Goal: Task Accomplishment & Management: Use online tool/utility

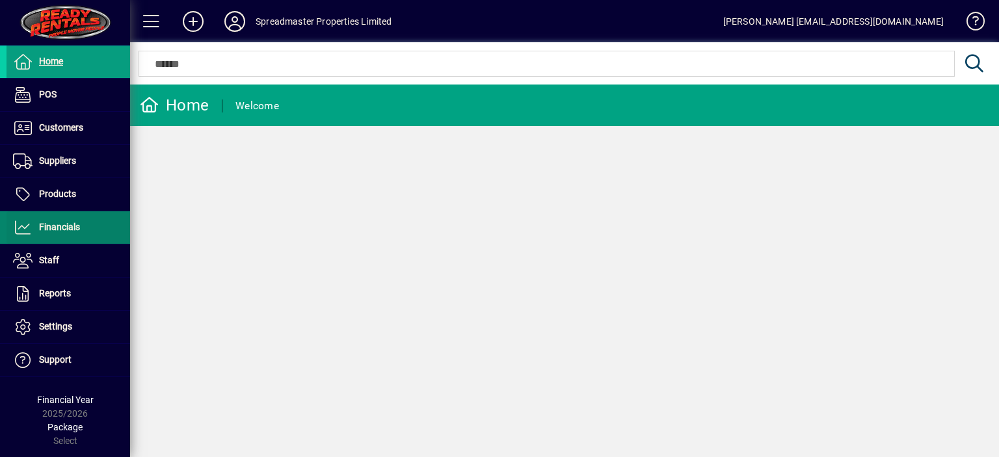
click at [62, 230] on span "Financials" at bounding box center [59, 227] width 41 height 10
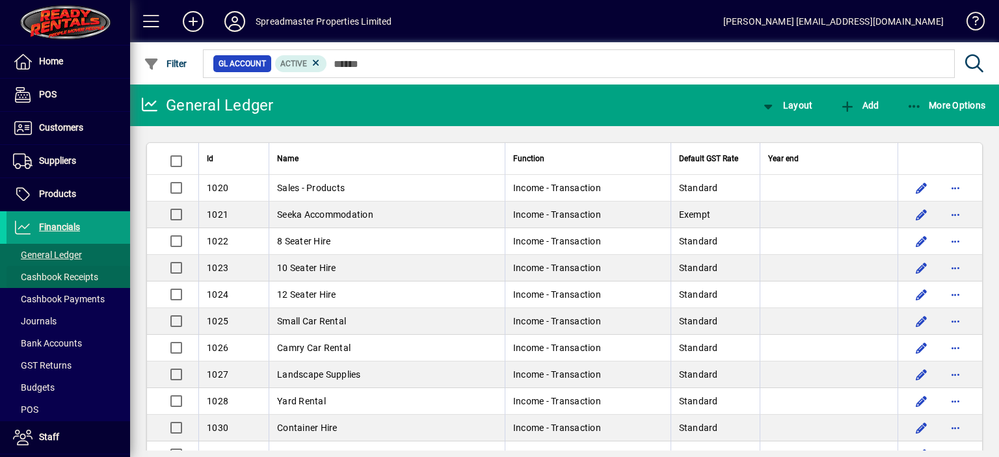
click at [68, 276] on span "Cashbook Receipts" at bounding box center [55, 277] width 85 height 10
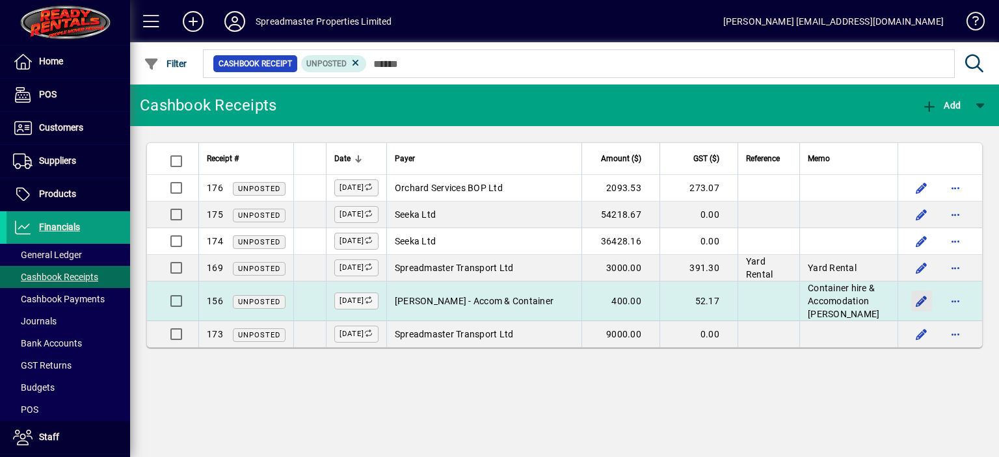
click at [921, 306] on span "button" at bounding box center [921, 301] width 31 height 31
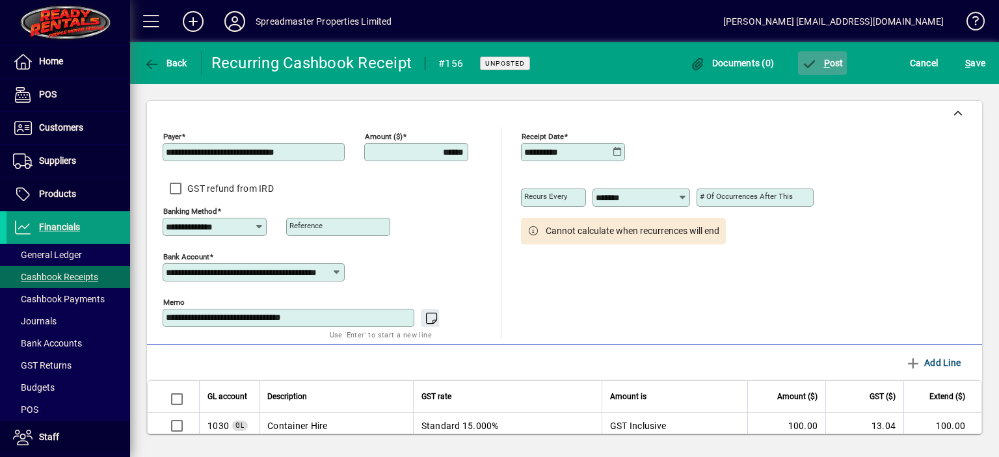
click at [833, 62] on span "P ost" at bounding box center [822, 63] width 42 height 10
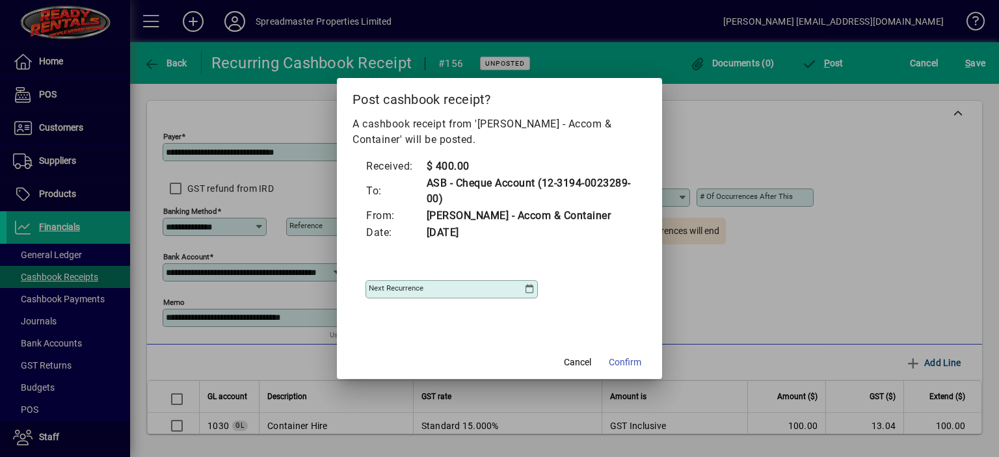
click at [533, 289] on icon at bounding box center [529, 289] width 10 height 10
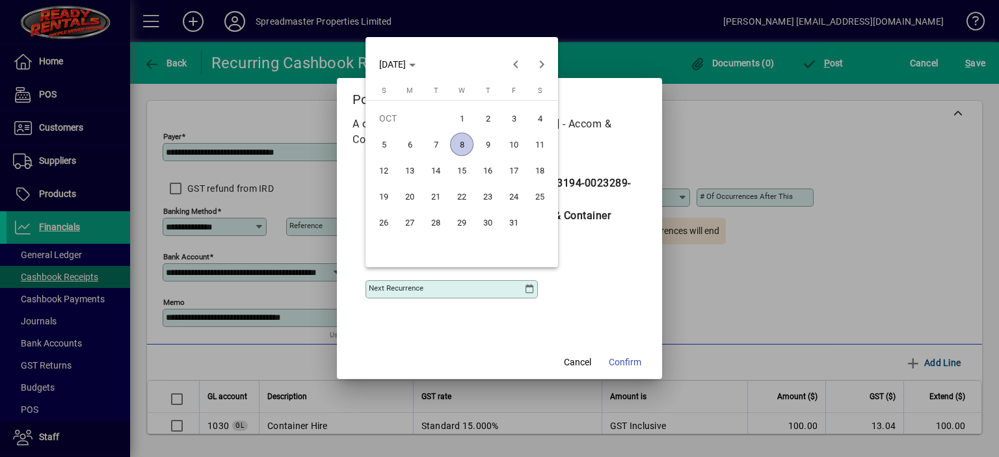
click at [459, 198] on span "22" at bounding box center [461, 196] width 23 height 23
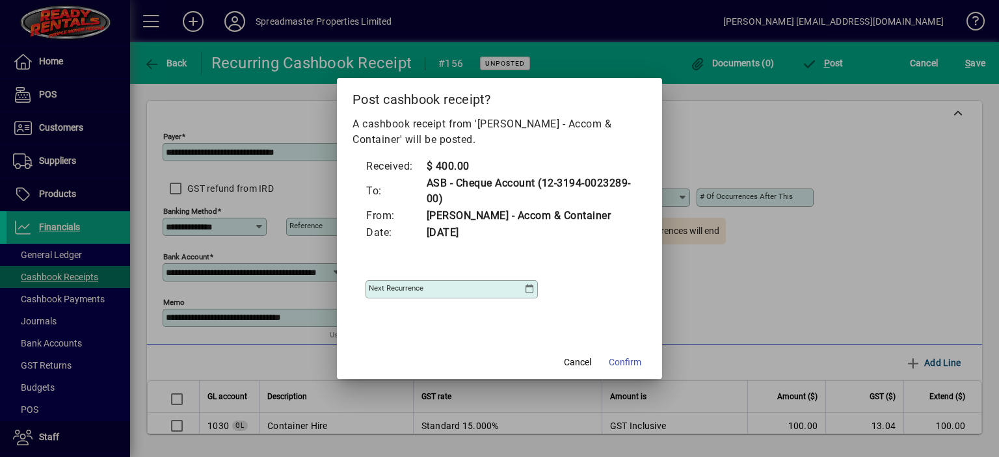
type input "**********"
click at [624, 361] on span "Confirm" at bounding box center [625, 363] width 33 height 14
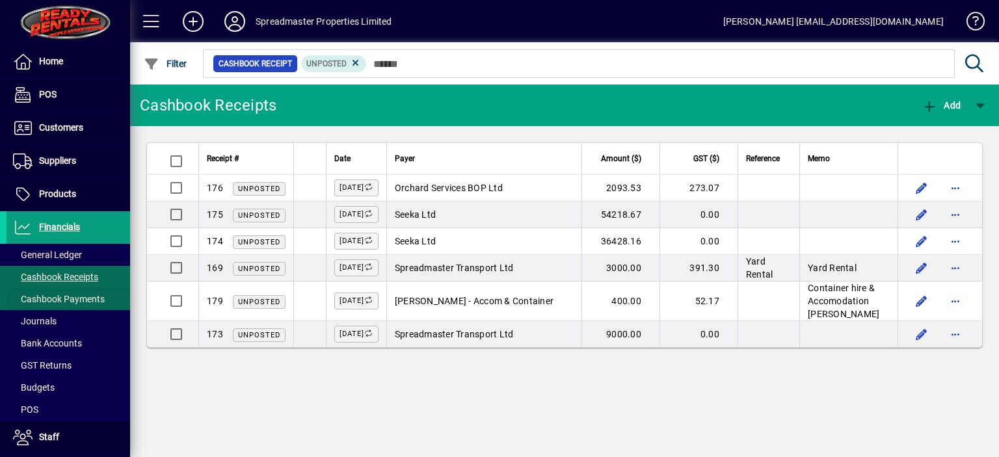
click at [87, 296] on span "Cashbook Payments" at bounding box center [59, 299] width 92 height 10
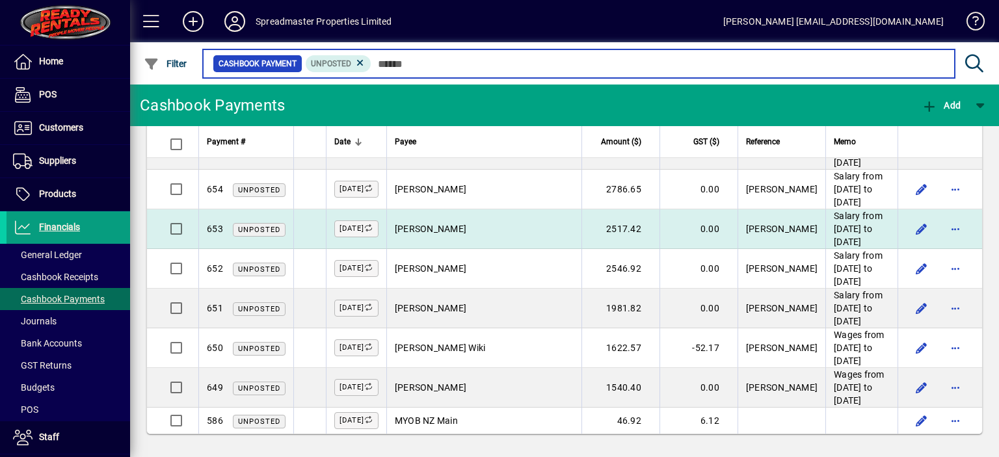
scroll to position [889, 0]
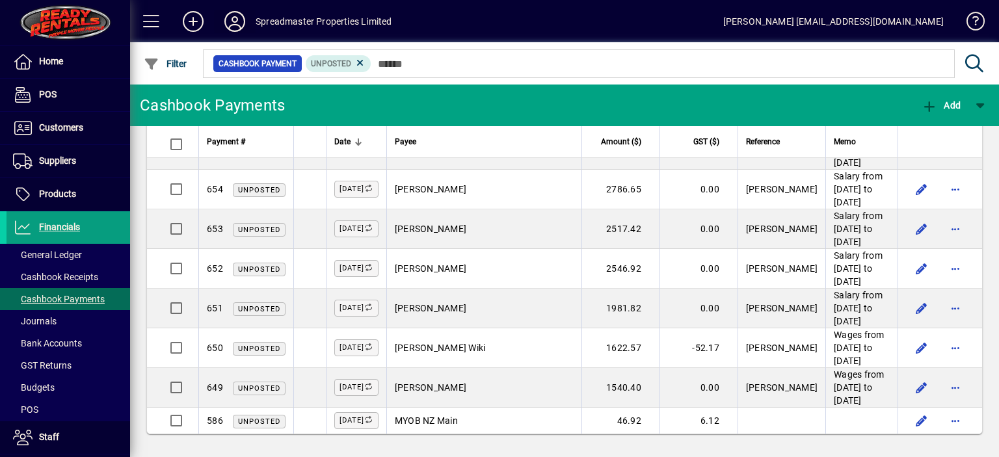
click at [232, 18] on icon at bounding box center [235, 21] width 26 height 21
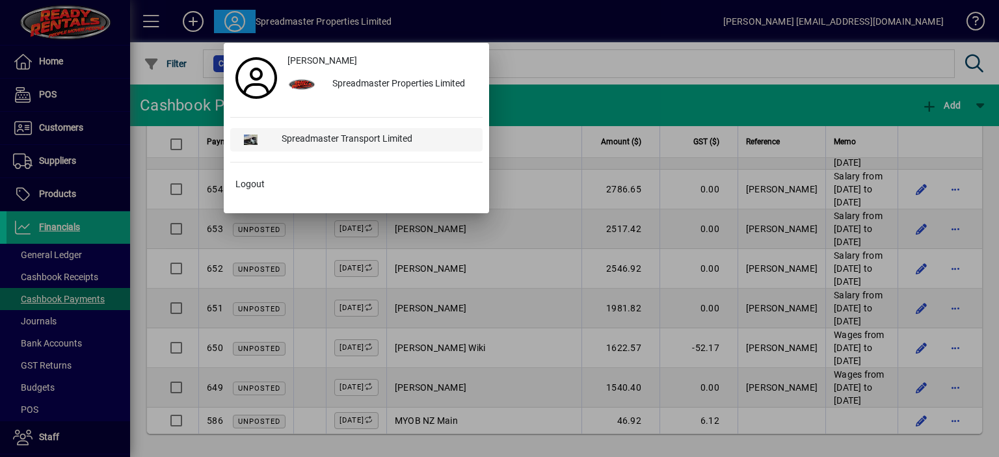
click at [319, 138] on div "Spreadmaster Transport Limited" at bounding box center [376, 139] width 211 height 23
